Goal: Task Accomplishment & Management: Use online tool/utility

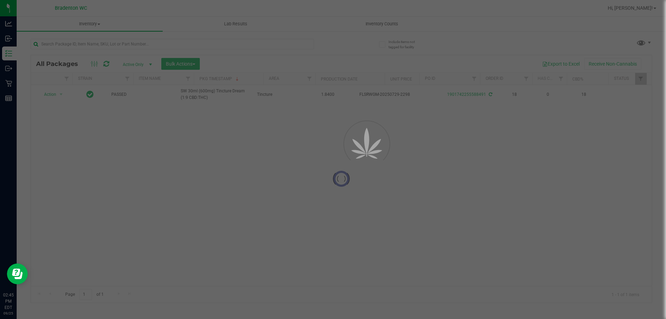
scroll to position [0, 705]
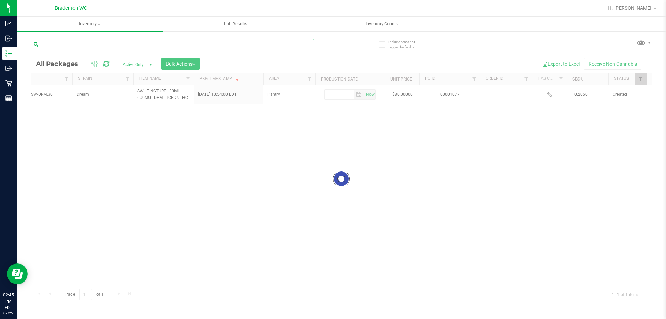
click at [243, 44] on input "text" at bounding box center [173, 44] width 284 height 10
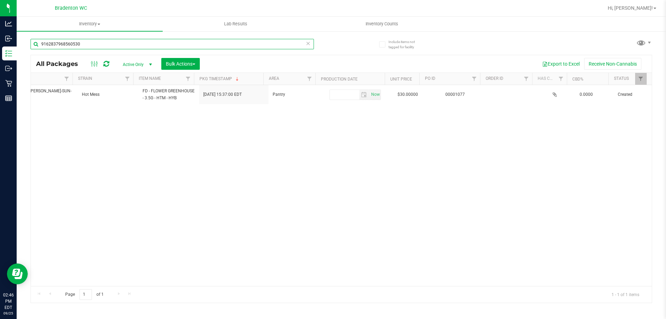
type input "9162837968560530"
click at [504, 286] on div "Page 1 of 1 1 - 1 of 1 items" at bounding box center [341, 294] width 621 height 17
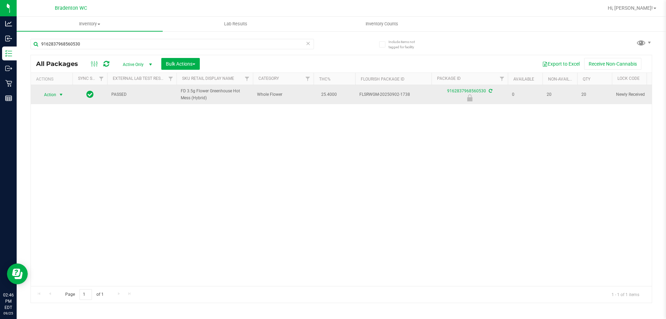
click at [49, 91] on span "Action" at bounding box center [47, 95] width 19 height 10
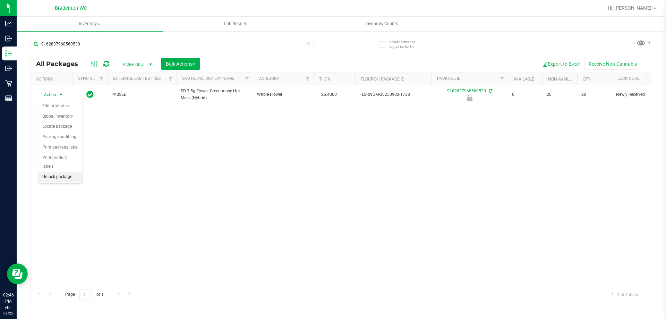
click at [65, 172] on li "Unlock package" at bounding box center [60, 177] width 44 height 10
